Goal: Transaction & Acquisition: Purchase product/service

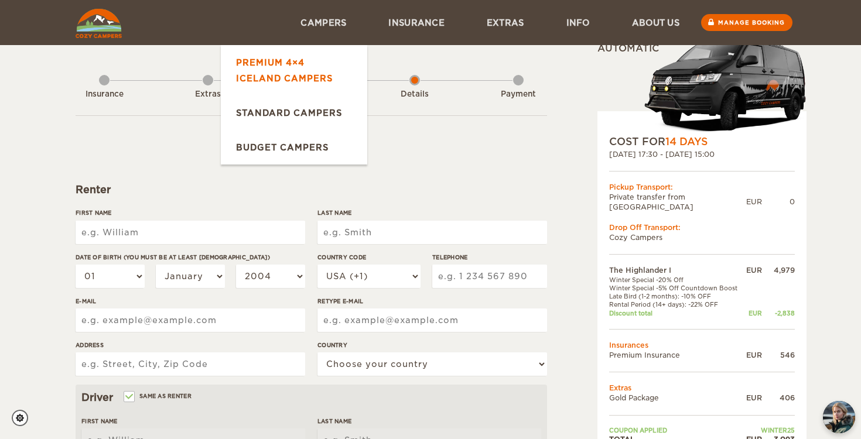
click at [305, 84] on link "Premium 4×4 Iceland Campers" at bounding box center [294, 70] width 146 height 50
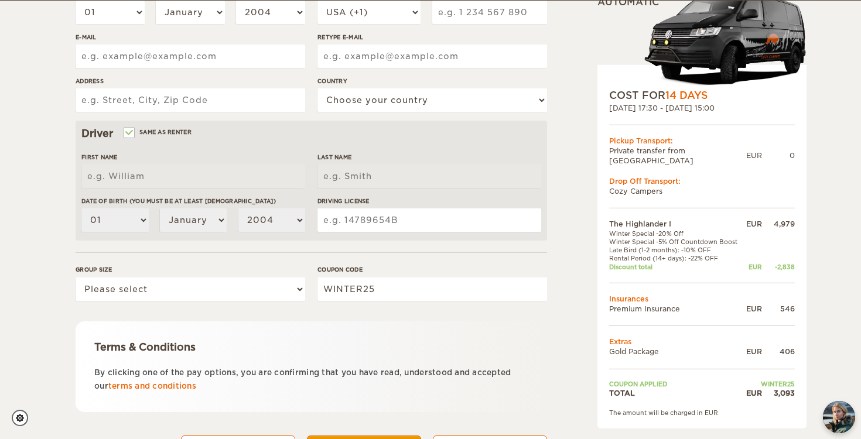
scroll to position [265, 0]
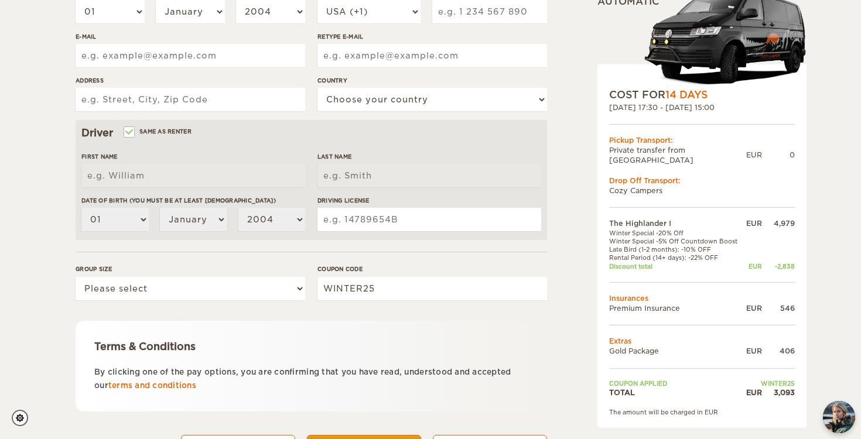
click at [785, 388] on div "3,093" at bounding box center [778, 393] width 33 height 10
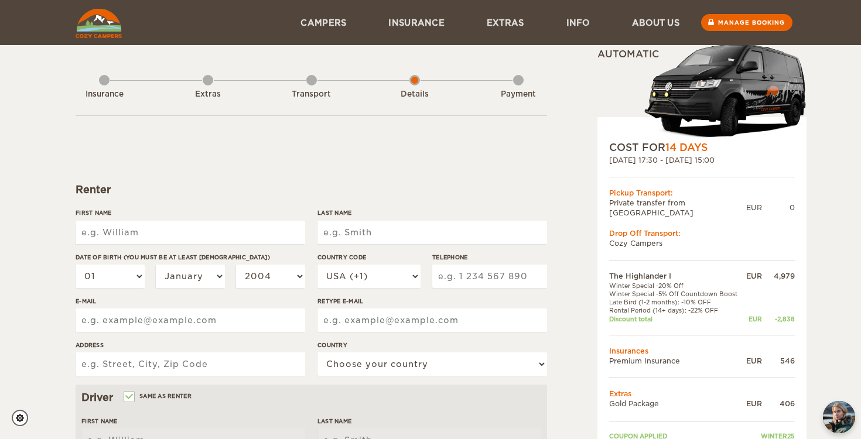
scroll to position [0, 0]
click at [309, 81] on div "Transport" at bounding box center [311, 92] width 11 height 47
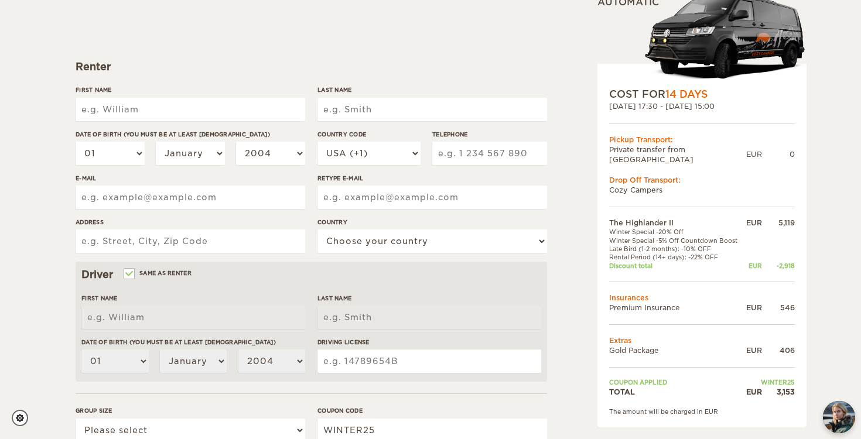
scroll to position [124, 0]
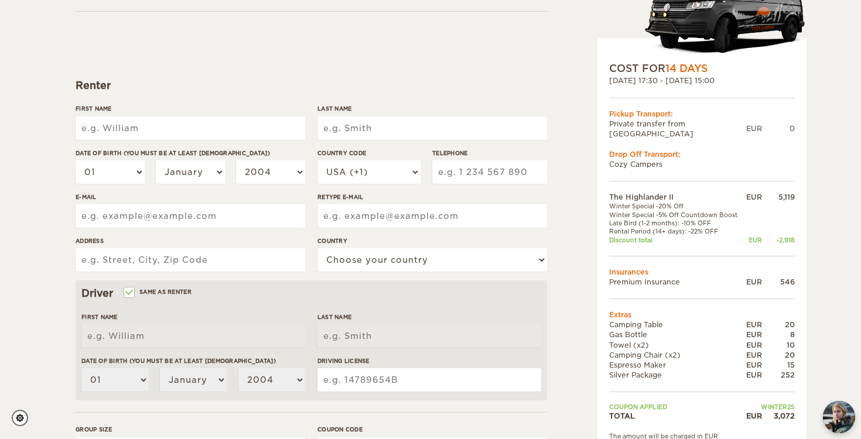
scroll to position [123, 0]
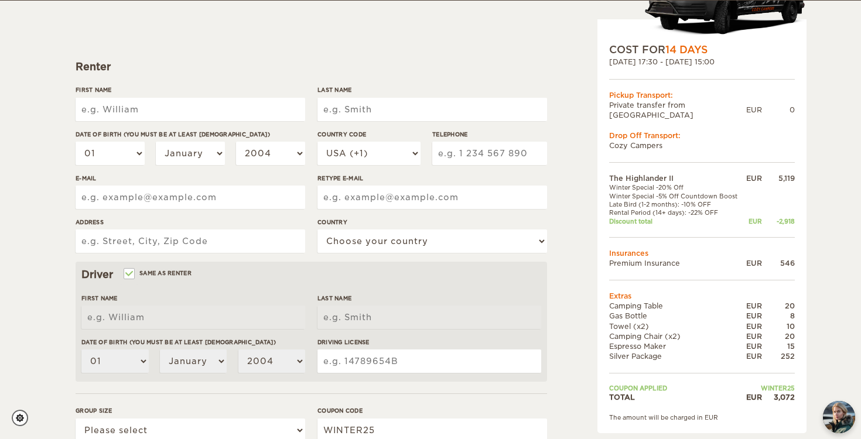
click at [470, 1] on form "Renter First Name Last Name Date of birth (You must be at least 20 years old) 0…" at bounding box center [311, 300] width 471 height 617
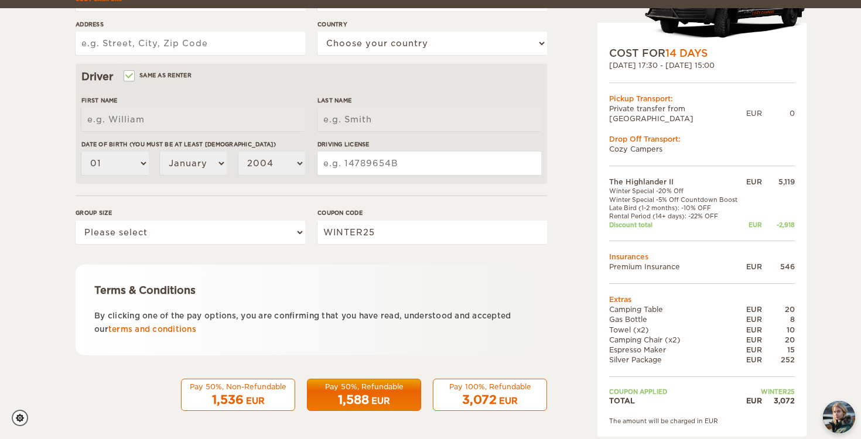
scroll to position [320, 0]
click at [293, 360] on form "Renter First Name Last Name Date of birth (You must be at least 20 years old) 0…" at bounding box center [311, 103] width 471 height 617
click at [760, 397] on div "EUR" at bounding box center [753, 402] width 18 height 10
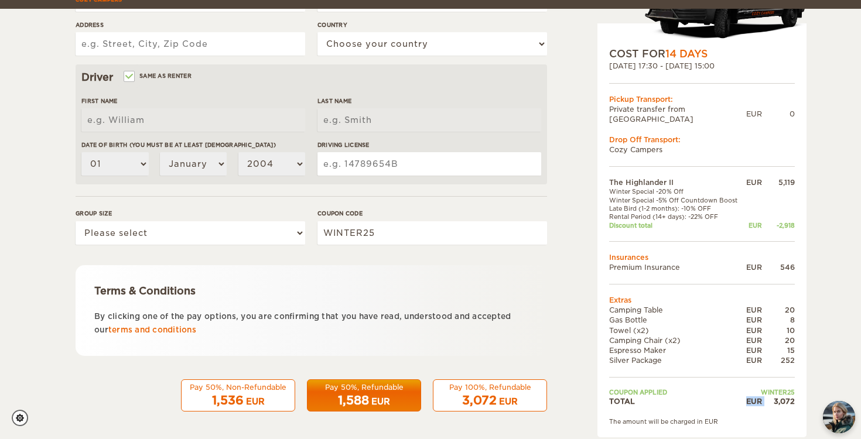
click at [357, 404] on span "1,588" at bounding box center [353, 401] width 31 height 14
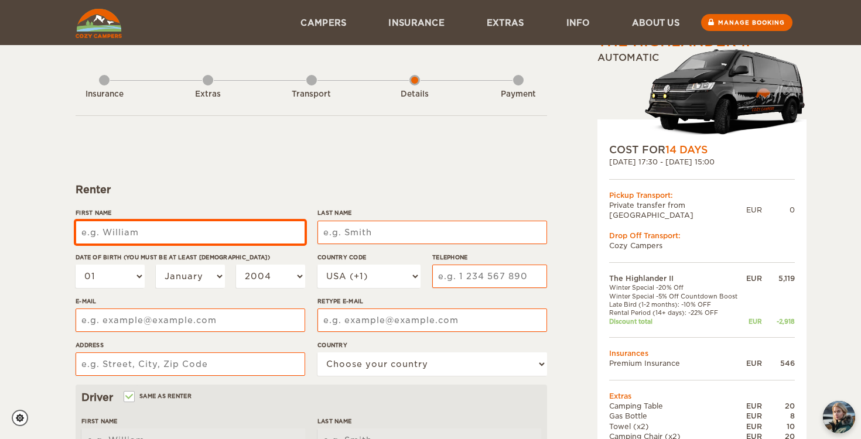
scroll to position [0, 0]
type input "[PERSON_NAME]"
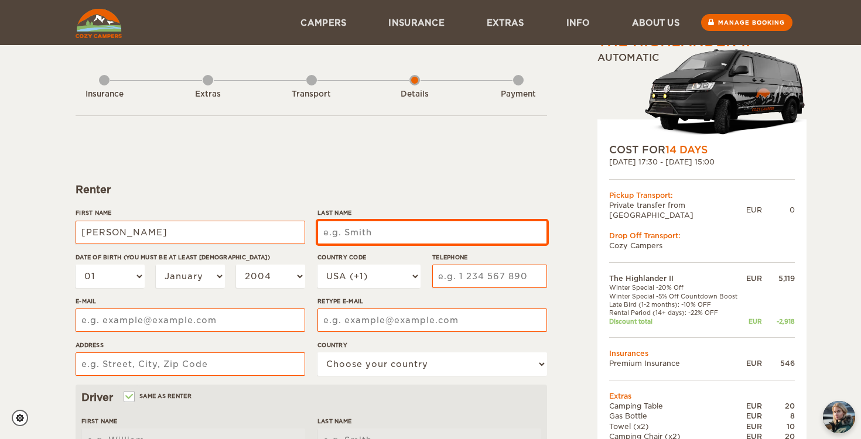
type input "[PERSON_NAME]"
type input "Karpf"
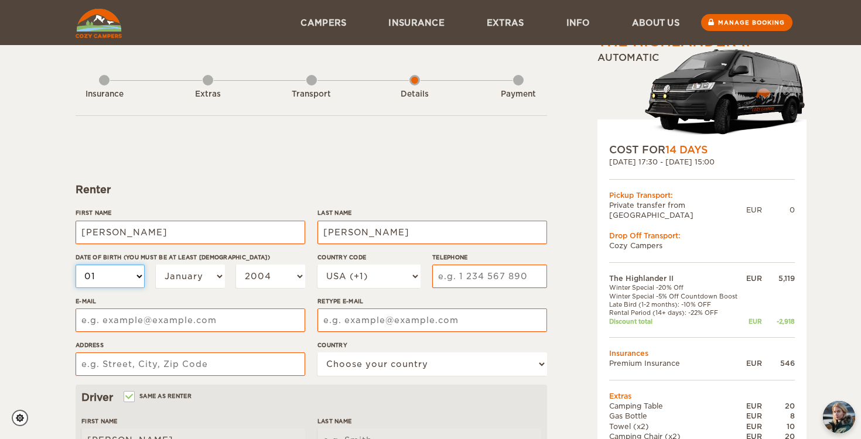
type input "Karpf"
select select "13"
select select "08"
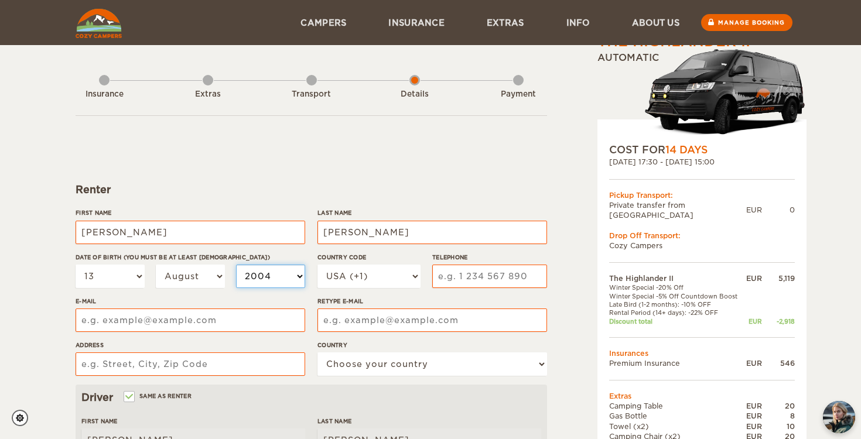
select select "1999"
select select "43"
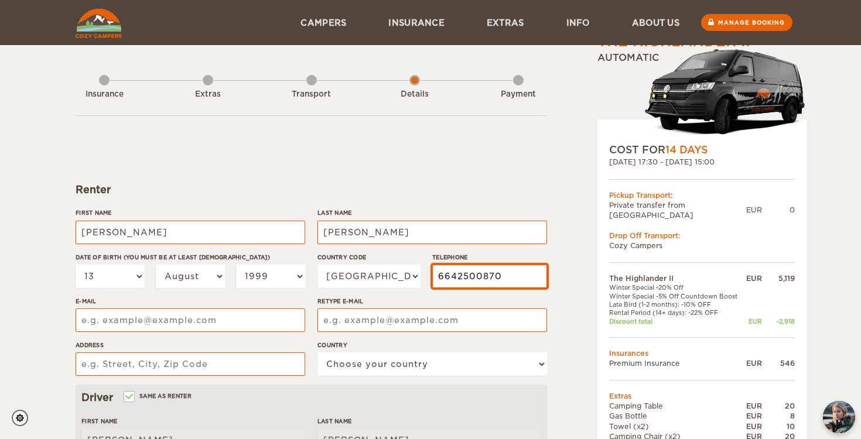
type input "6642500870"
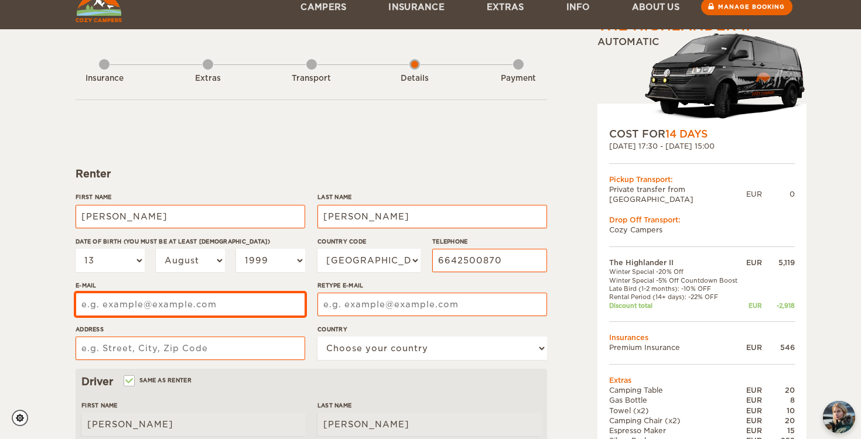
scroll to position [20, 0]
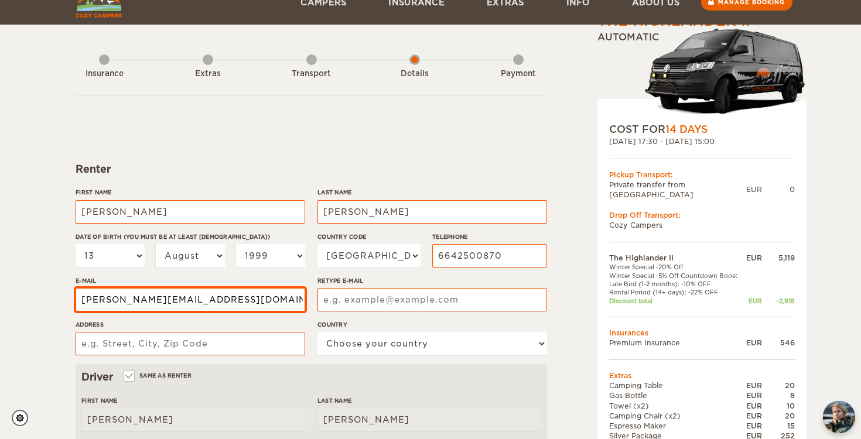
type input "Fabio.Karpf@outlook.com"
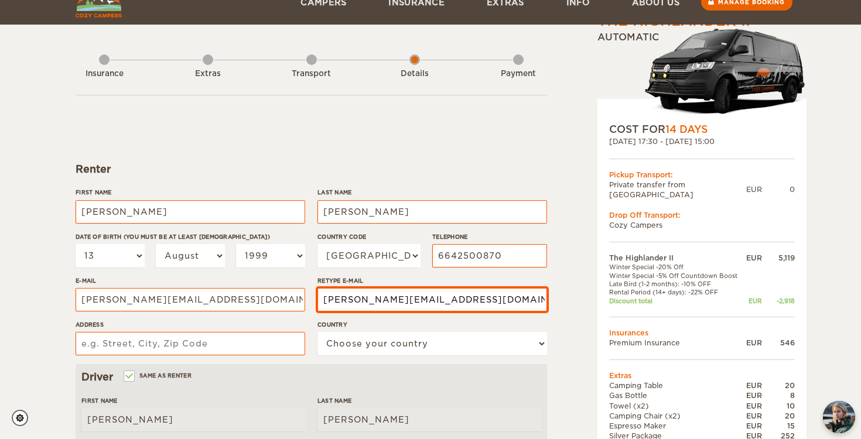
type input "Fabio.Karpf@outlook.com"
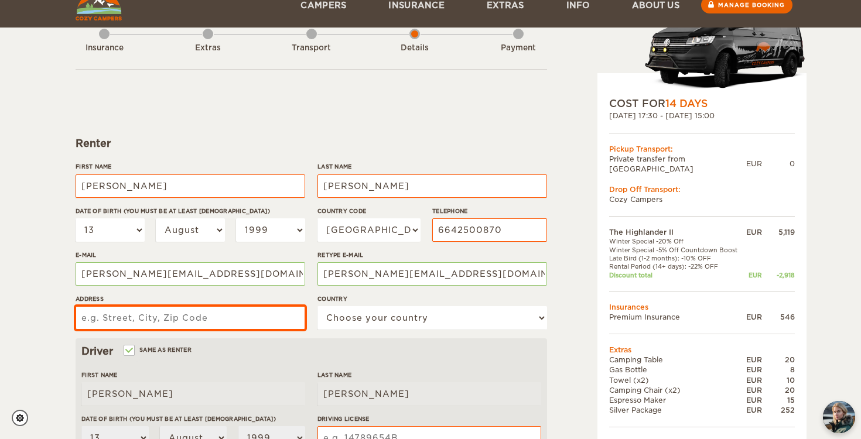
scroll to position [82, 0]
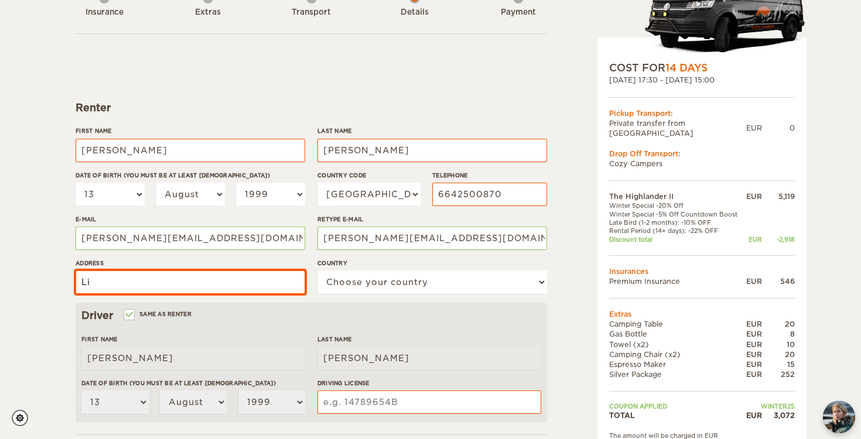
type input "L"
type input "Liemberg 28, 9556 Liebenfels"
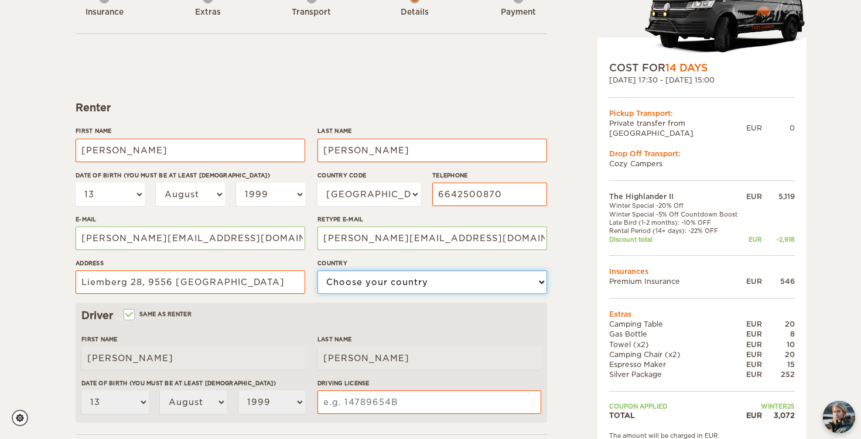
select select "14"
click at [420, 298] on div "Country Choose your country United States United Kingdom Germany Afghanistan Al…" at bounding box center [432, 281] width 230 height 44
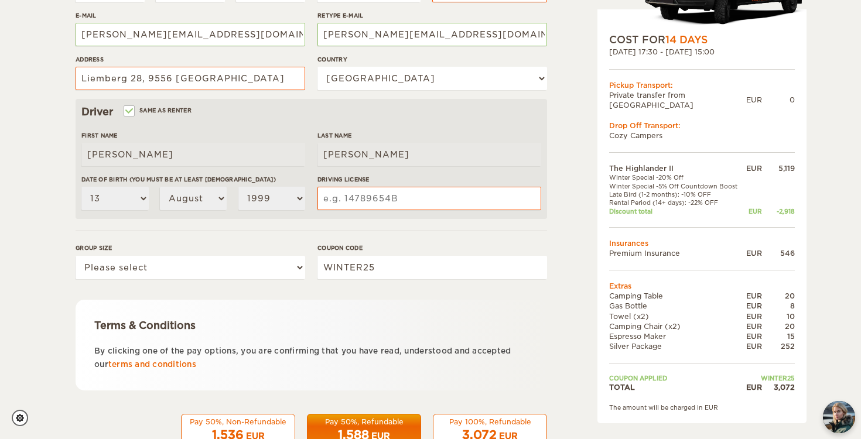
scroll to position [295, 0]
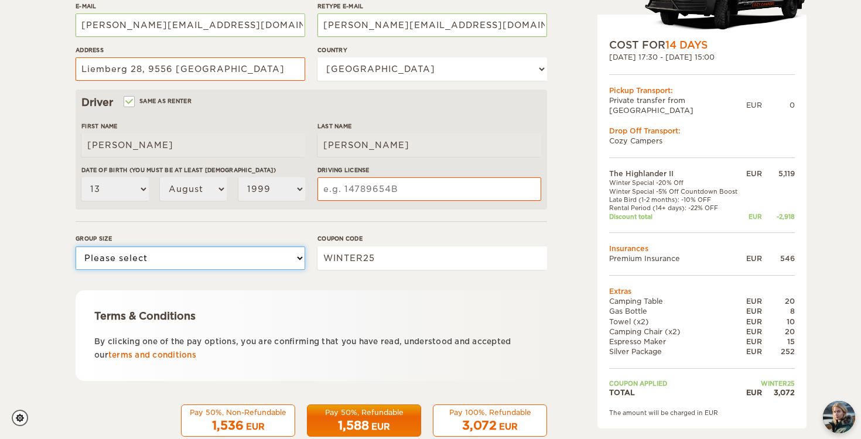
select select "2"
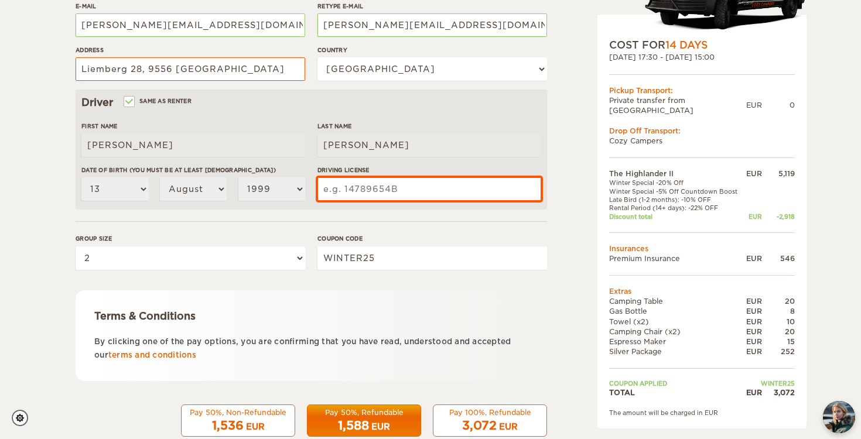
click at [367, 192] on input "Driving License" at bounding box center [429, 188] width 224 height 23
type input "20129757"
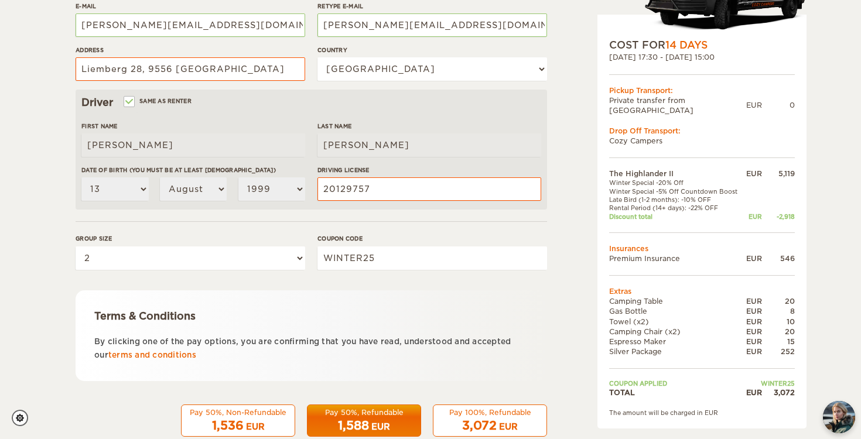
click at [426, 301] on div "Terms & Conditions By clicking one of the pay options, you are confirming that …" at bounding box center [311, 335] width 471 height 91
click at [486, 409] on div "Pay 100%, Refundable" at bounding box center [489, 413] width 99 height 10
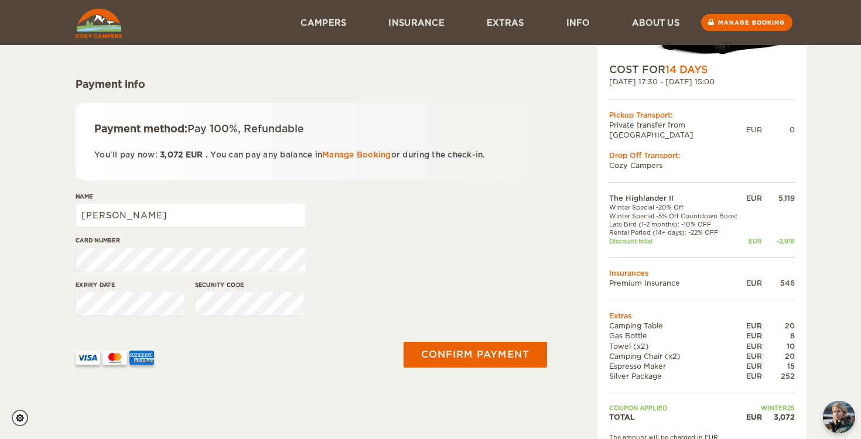
scroll to position [105, 0]
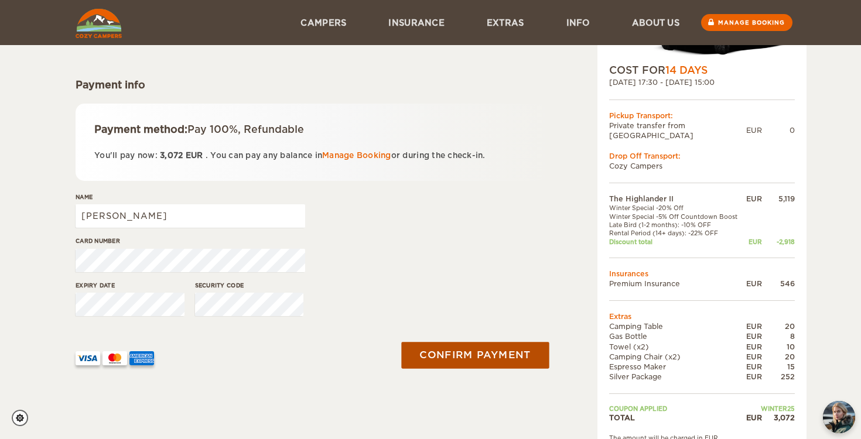
click at [450, 362] on button "Confirm payment" at bounding box center [475, 355] width 148 height 26
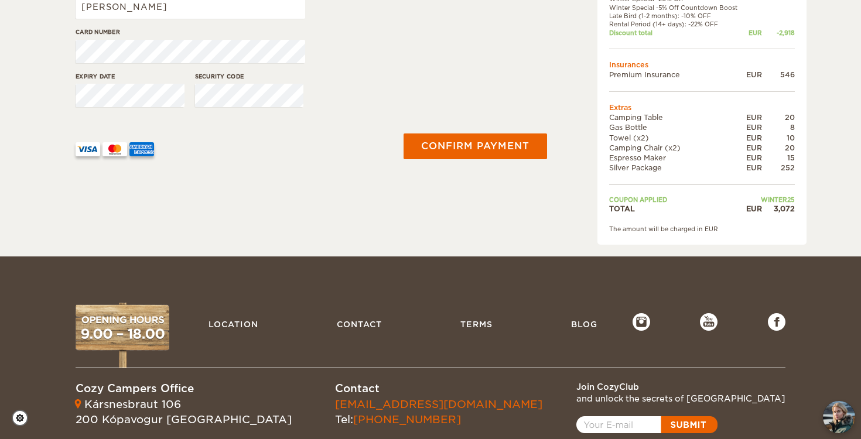
scroll to position [326, 0]
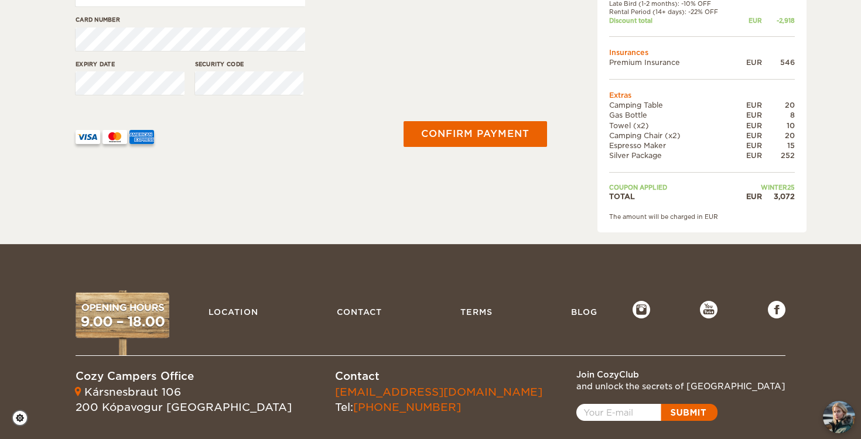
click at [229, 49] on div "Card number" at bounding box center [191, 37] width 230 height 44
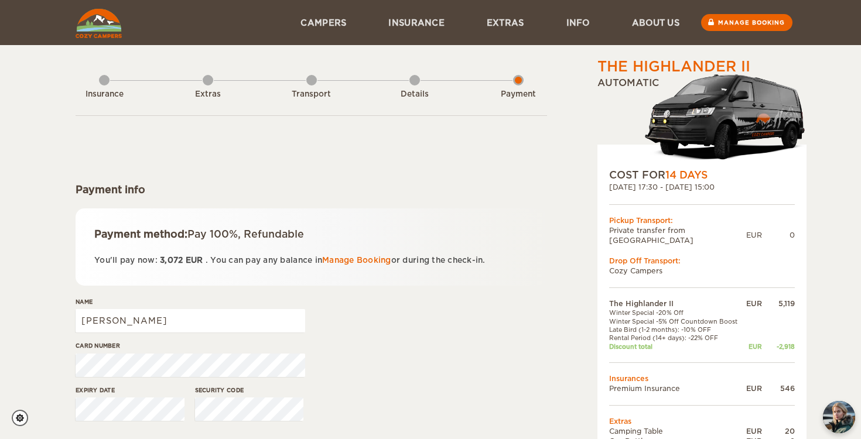
scroll to position [0, 0]
click at [189, 323] on input "[PERSON_NAME]" at bounding box center [191, 320] width 230 height 23
type input "[PERSON_NAME]"
click at [442, 241] on div "Payment method: Pay 100%, Refundable You'll pay now: 3,072 EUR . You can pay an…" at bounding box center [311, 247] width 471 height 77
click at [408, 81] on div "Insurance Extras Transport Details Payment" at bounding box center [311, 86] width 471 height 59
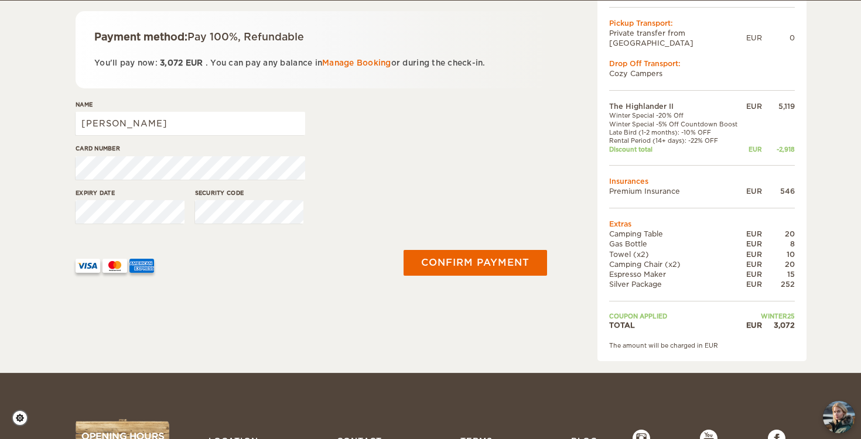
scroll to position [198, 0]
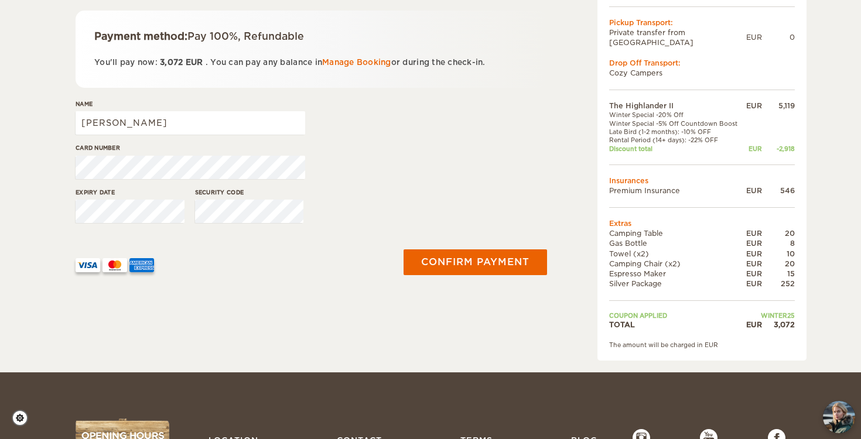
click at [457, 279] on div "Confirm payment" at bounding box center [473, 262] width 162 height 61
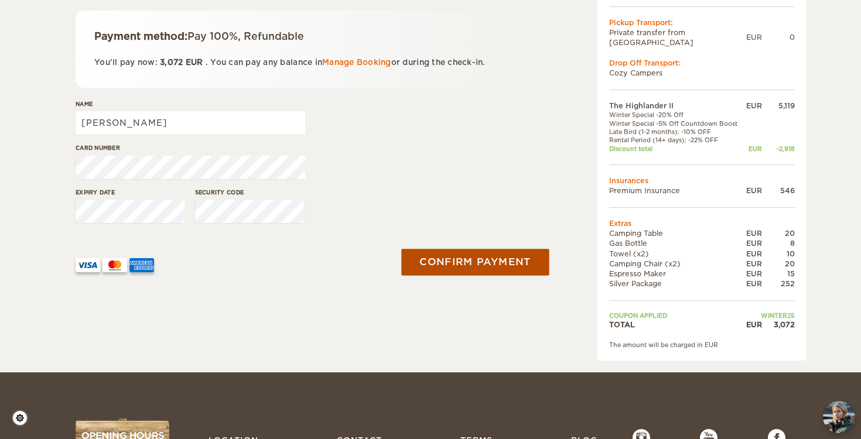
click at [477, 249] on button "Confirm payment" at bounding box center [475, 262] width 148 height 26
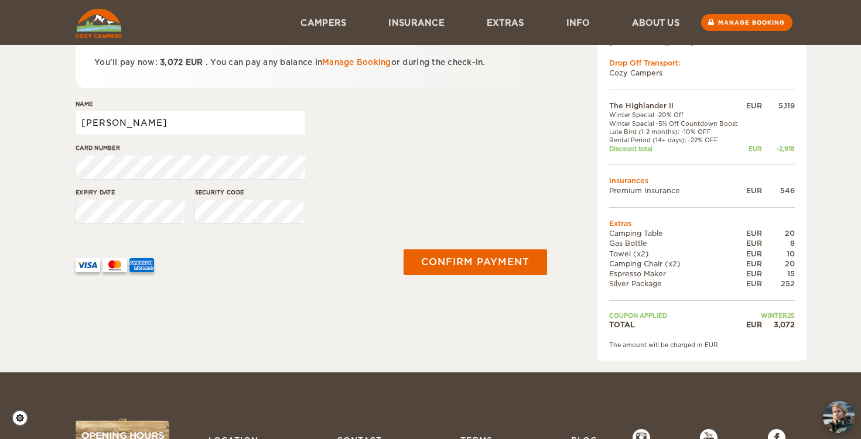
click at [213, 124] on input "Fabio" at bounding box center [191, 122] width 230 height 23
type input "Fabio Karpf"
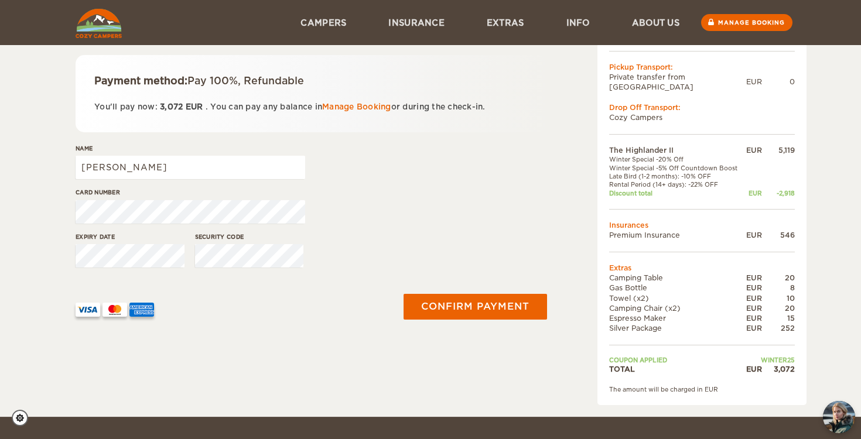
scroll to position [119, 0]
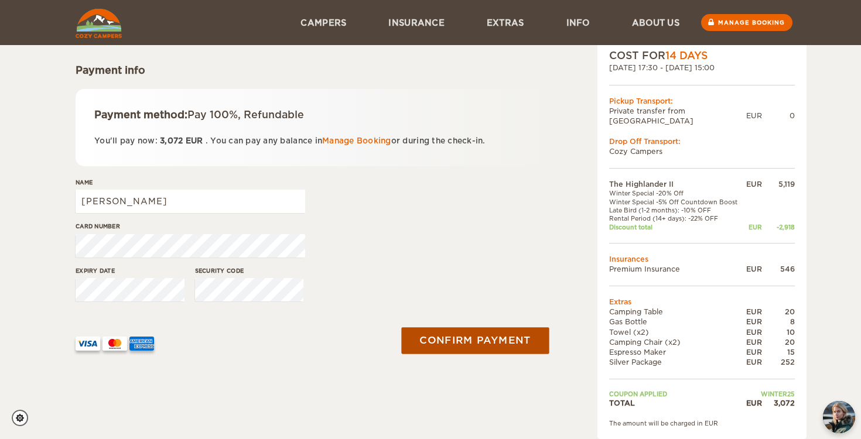
click at [511, 344] on button "Confirm payment" at bounding box center [475, 340] width 148 height 26
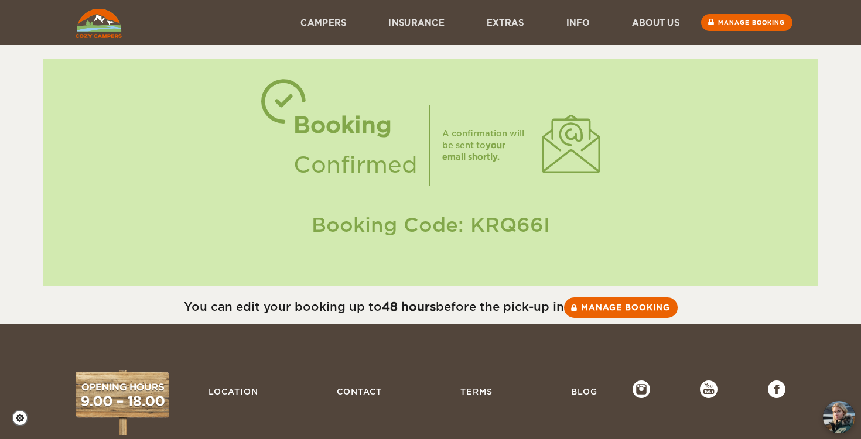
click at [580, 295] on div "You can edit your booking up to 48 hours before the pick-up in Manage booking" at bounding box center [430, 305] width 861 height 38
click at [587, 298] on link "Manage booking" at bounding box center [620, 307] width 117 height 21
